Goal: Find specific page/section: Find specific page/section

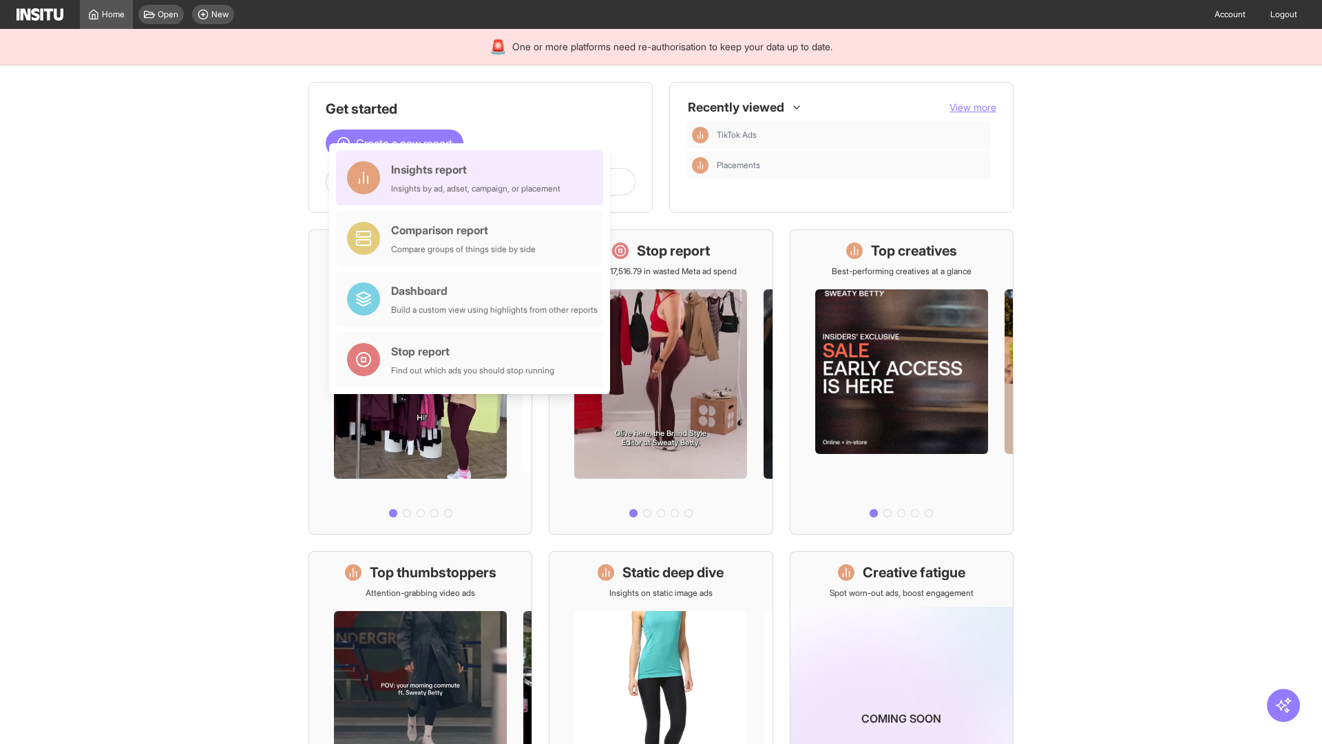
click at [473, 178] on div "Insights report Insights by ad, adset, campaign, or placement" at bounding box center [475, 177] width 169 height 33
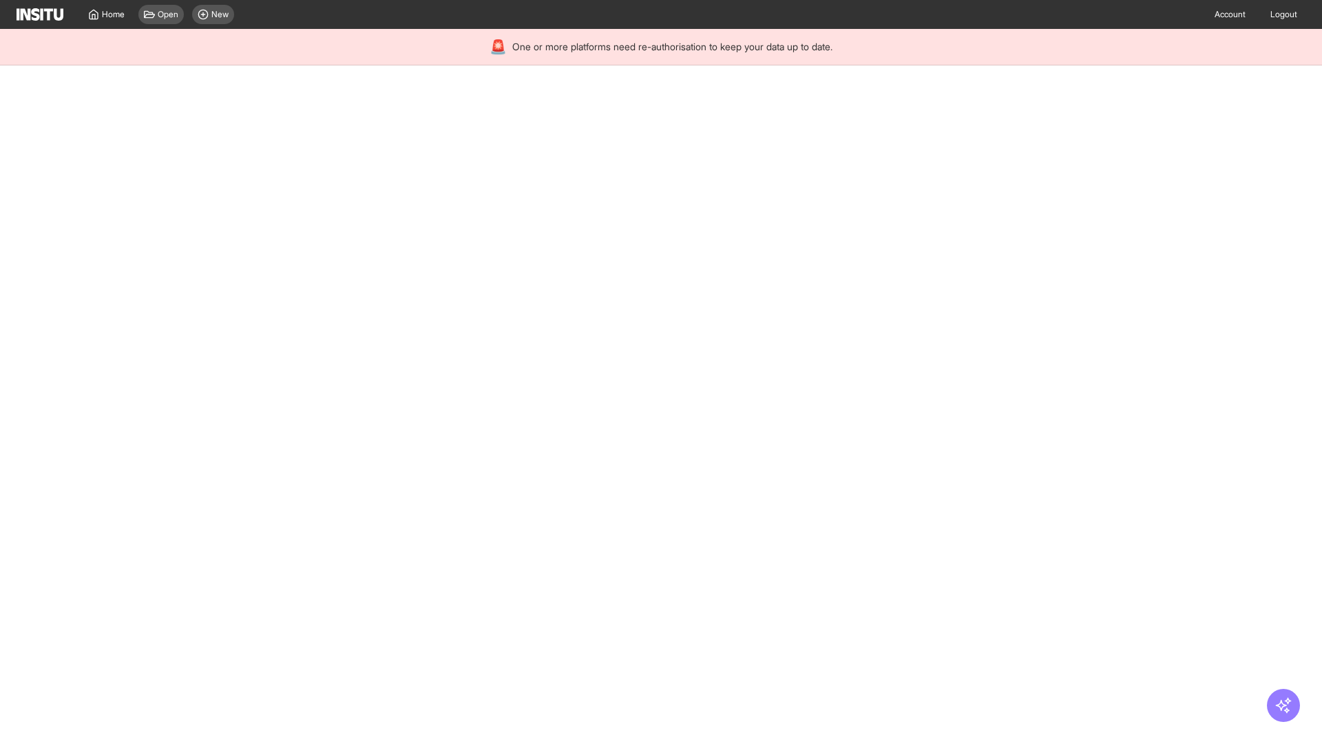
select select "**"
